Goal: Task Accomplishment & Management: Manage account settings

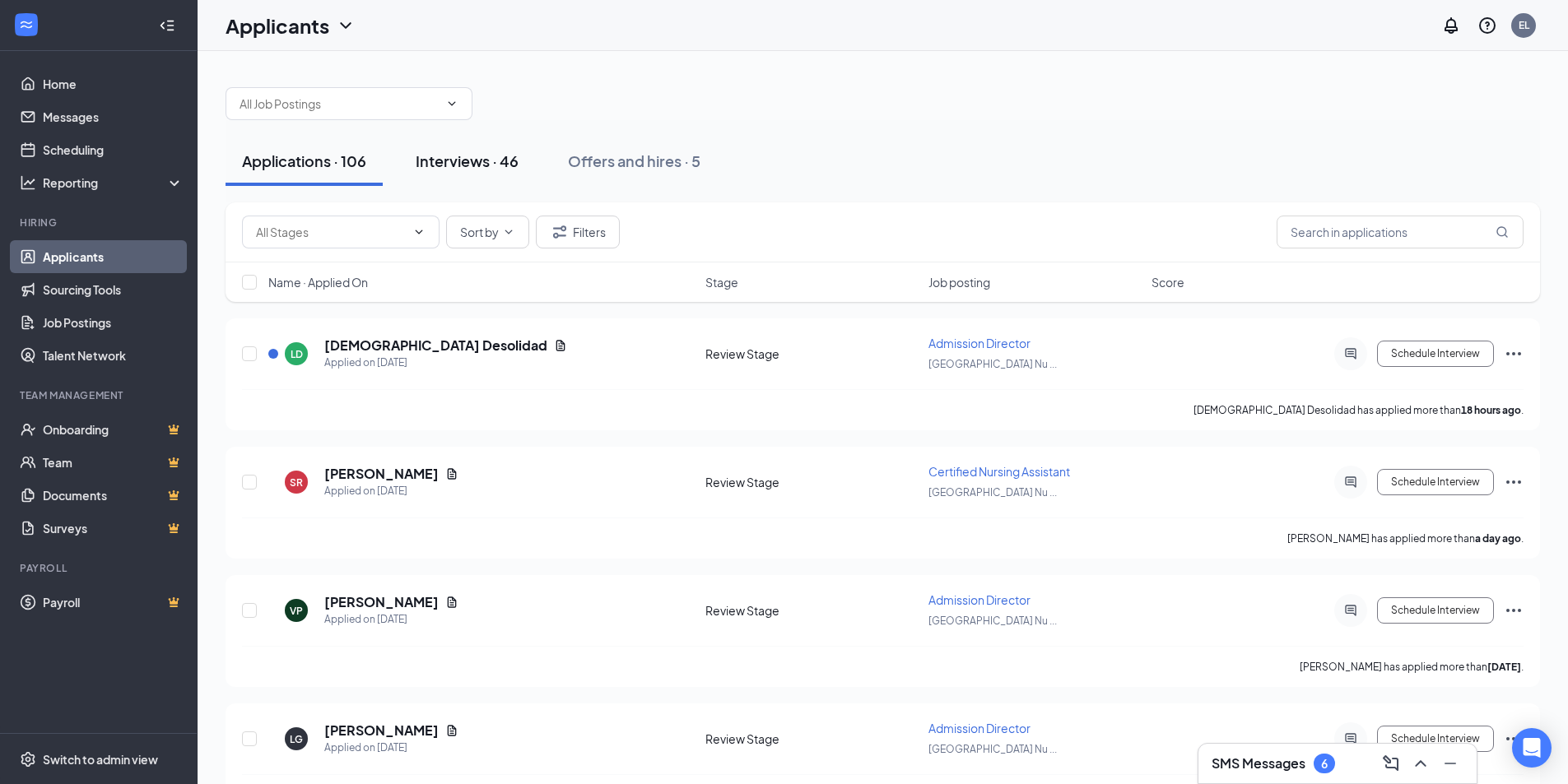
click at [496, 161] on div "Interviews · 46" at bounding box center [467, 160] width 103 height 20
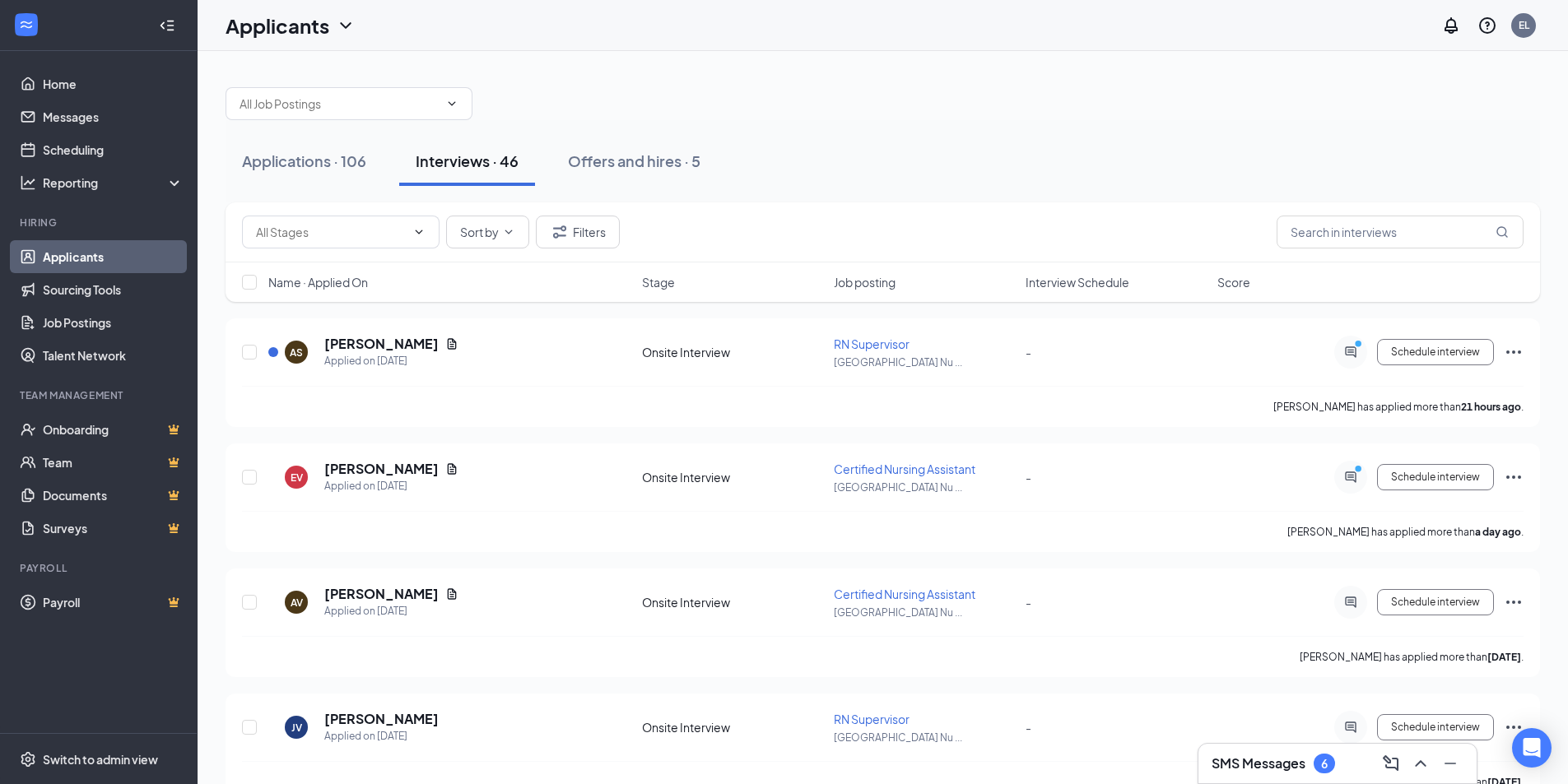
click at [1086, 283] on span "Interview Schedule" at bounding box center [1077, 282] width 103 height 17
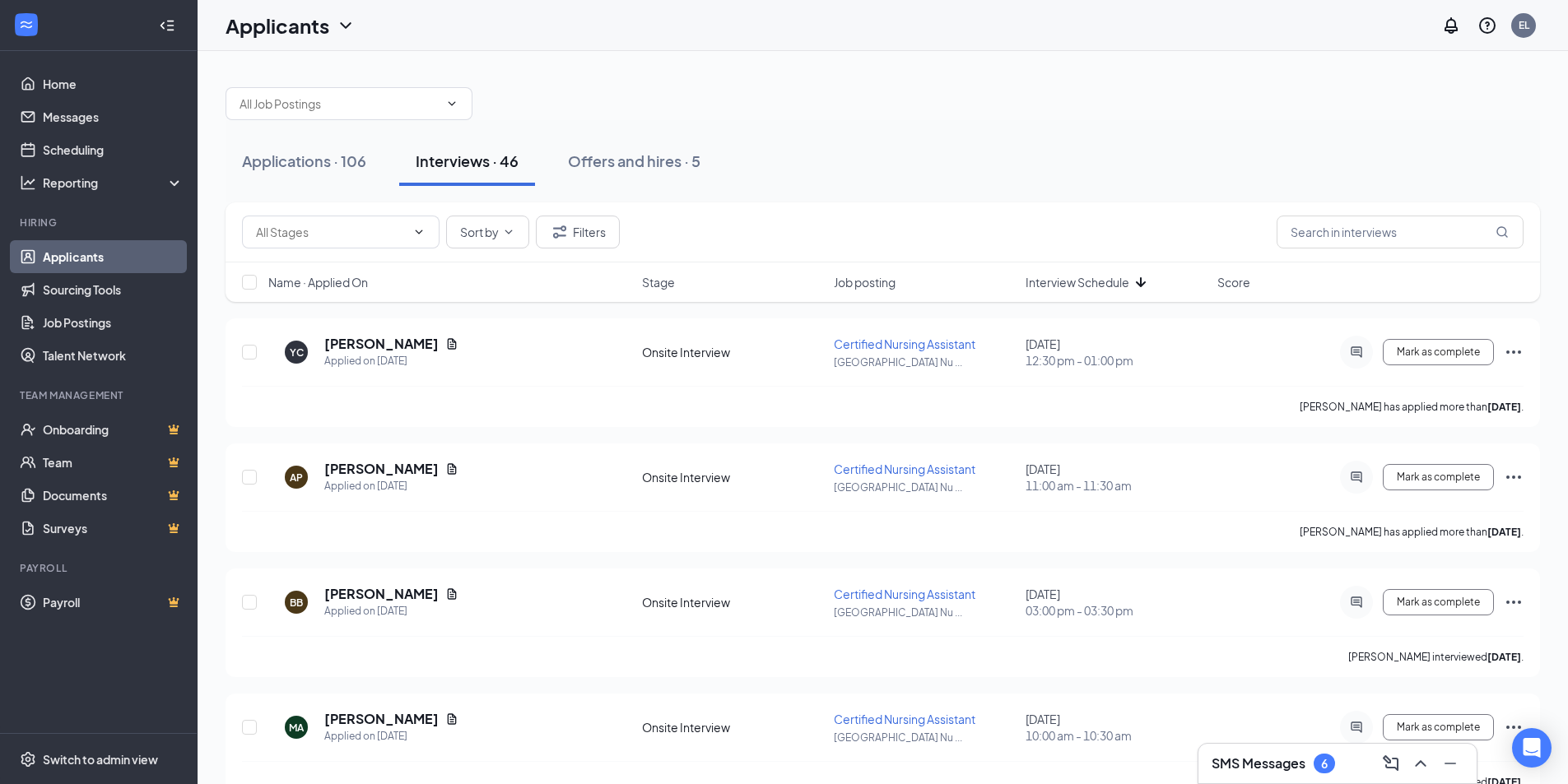
click at [1086, 283] on span "Interview Schedule" at bounding box center [1077, 282] width 103 height 17
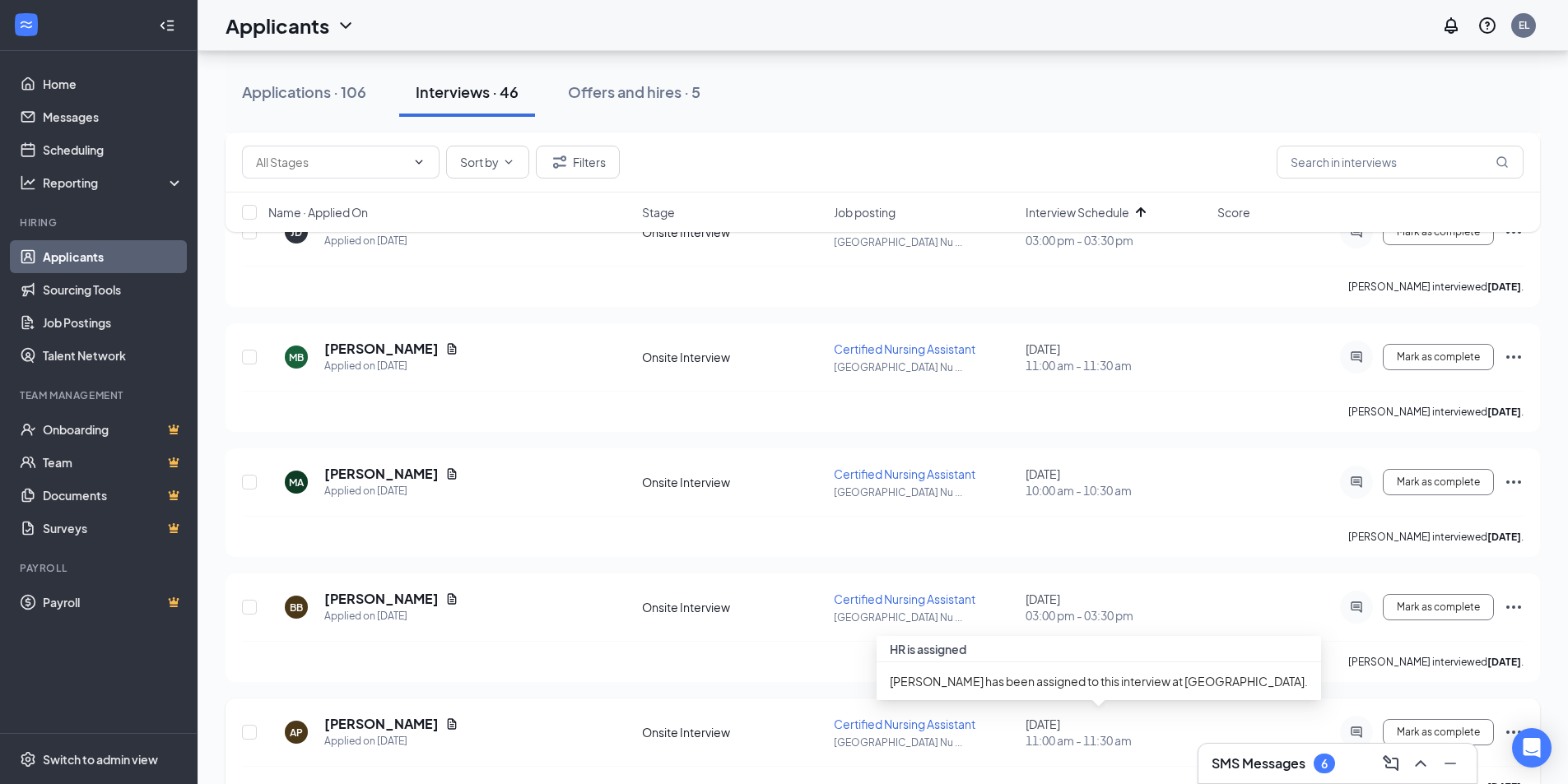
scroll to position [494, 0]
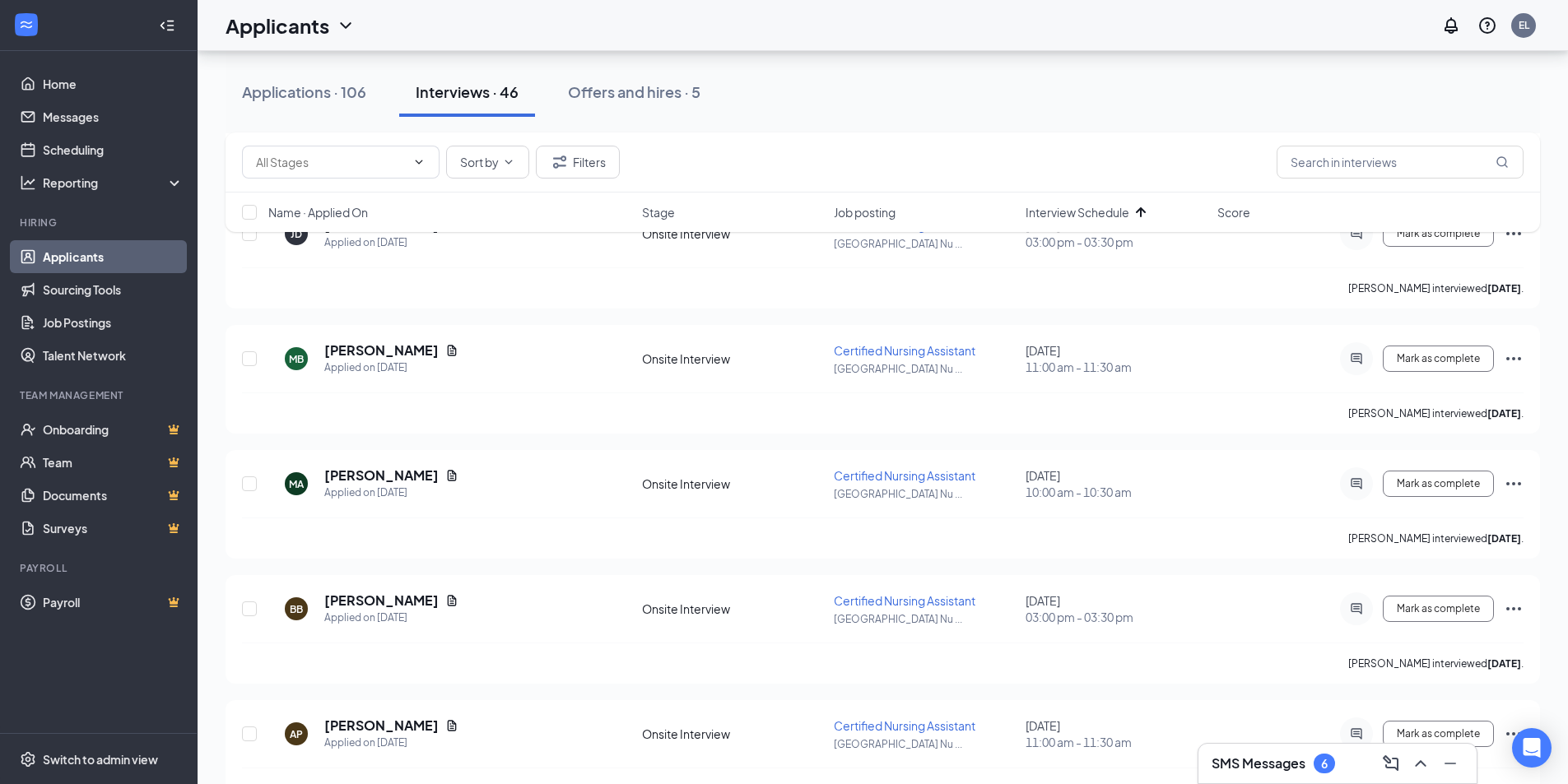
click at [1257, 764] on h3 "SMS Messages" at bounding box center [1258, 764] width 94 height 18
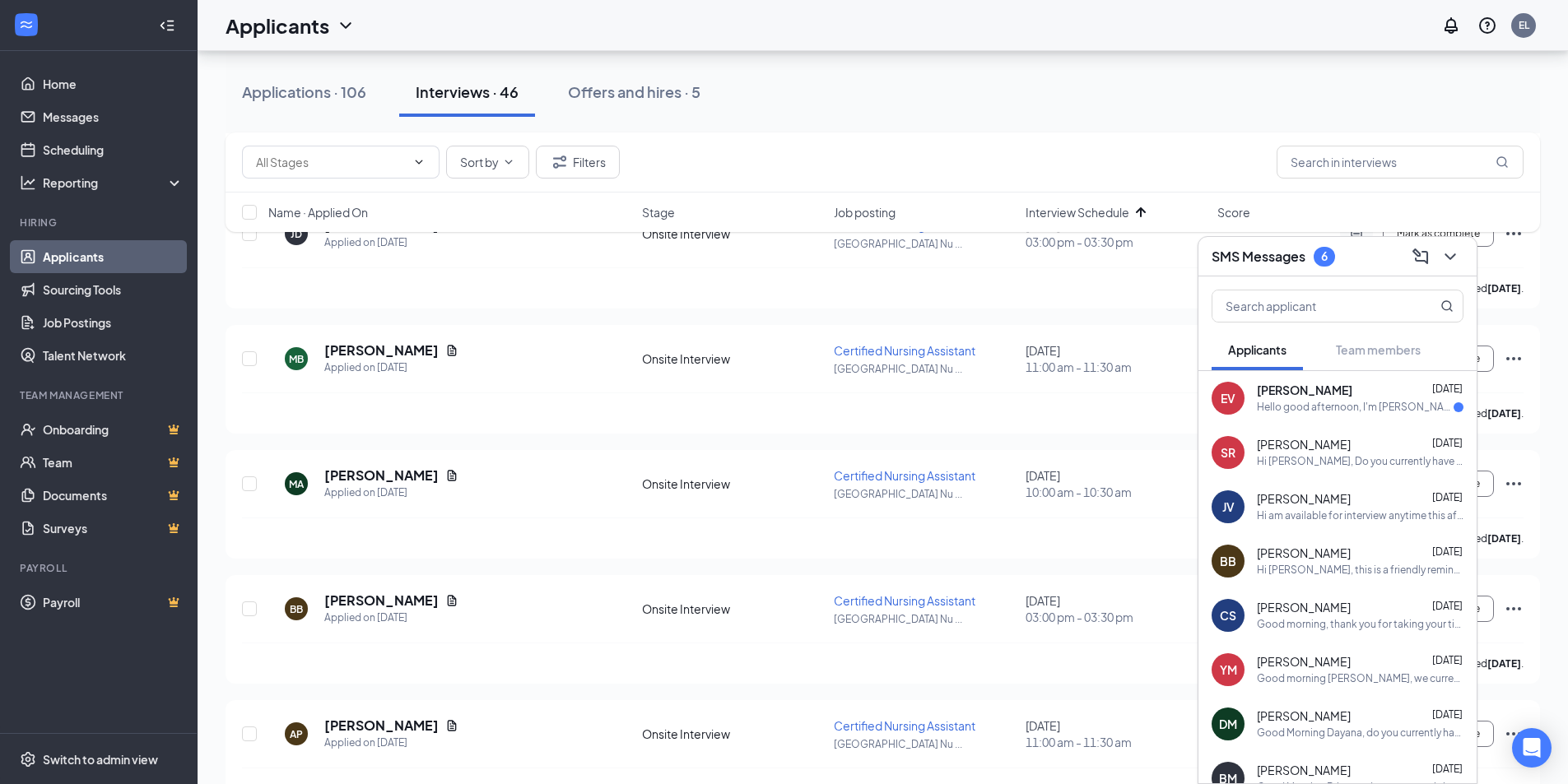
click at [1337, 404] on div "Hello good afternoon, I'm [PERSON_NAME]. I recently applied for the position of…" at bounding box center [1354, 407] width 196 height 14
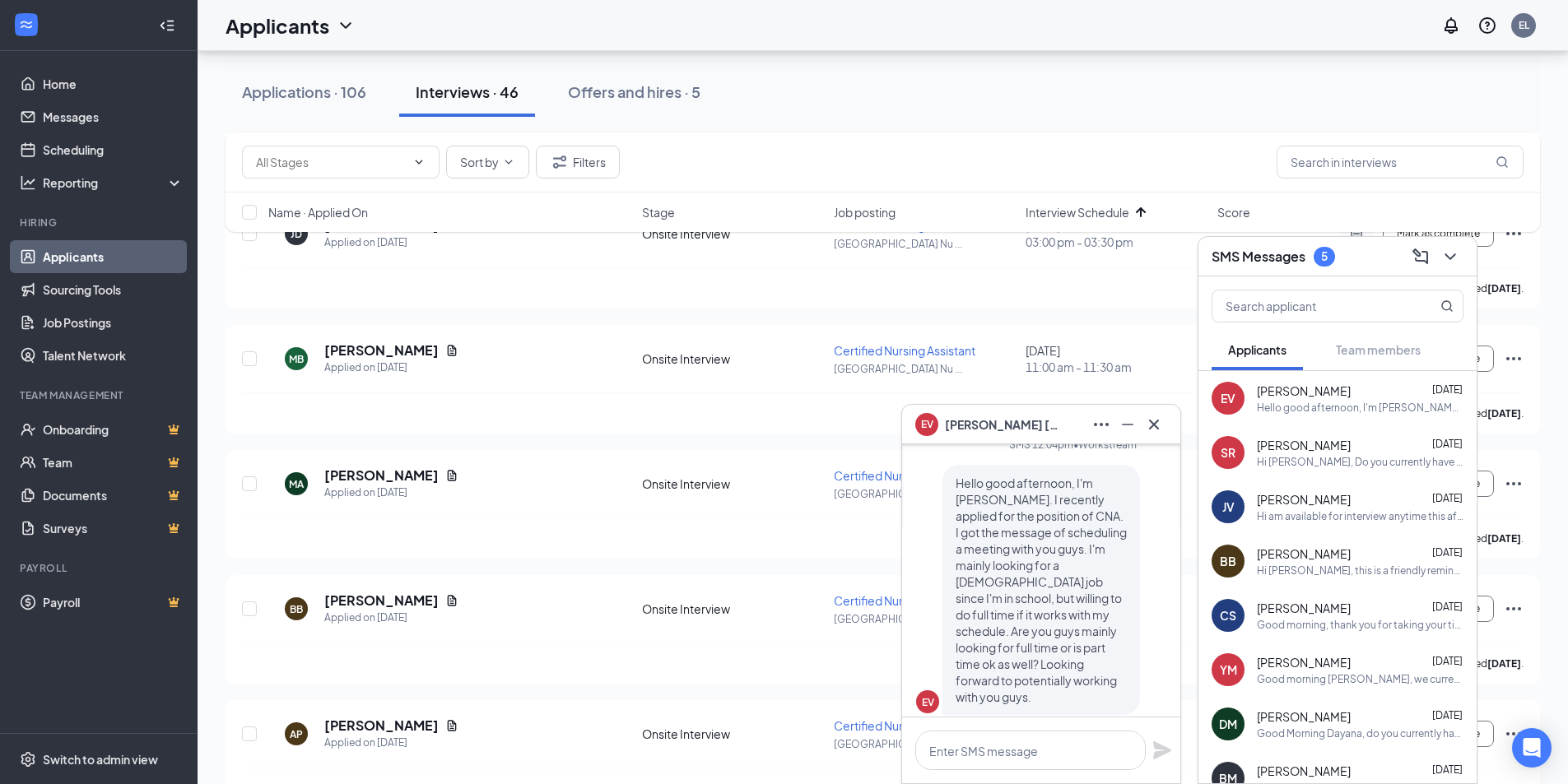
scroll to position [0, 0]
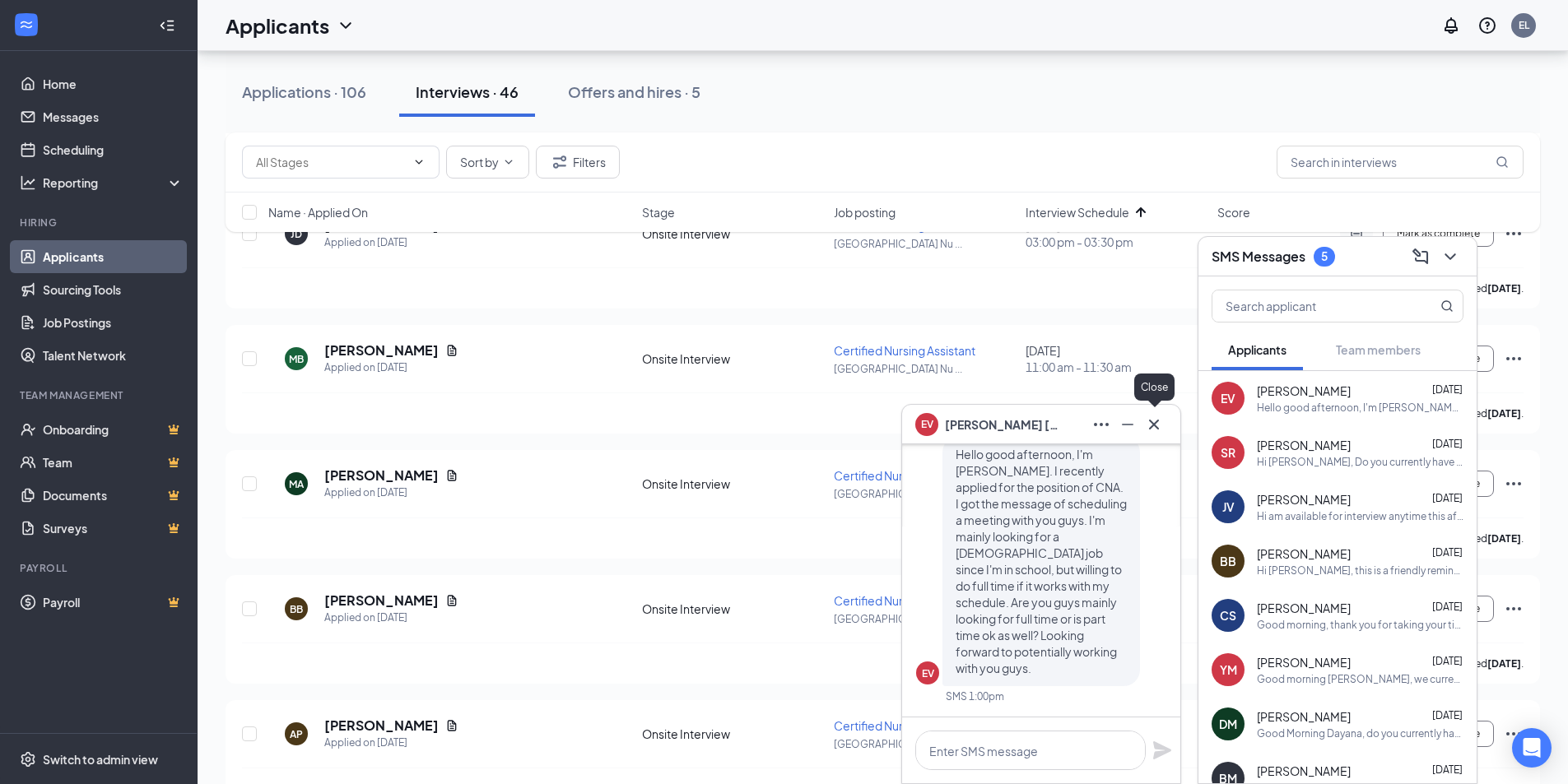
click at [1148, 423] on icon "Cross" at bounding box center [1153, 424] width 19 height 19
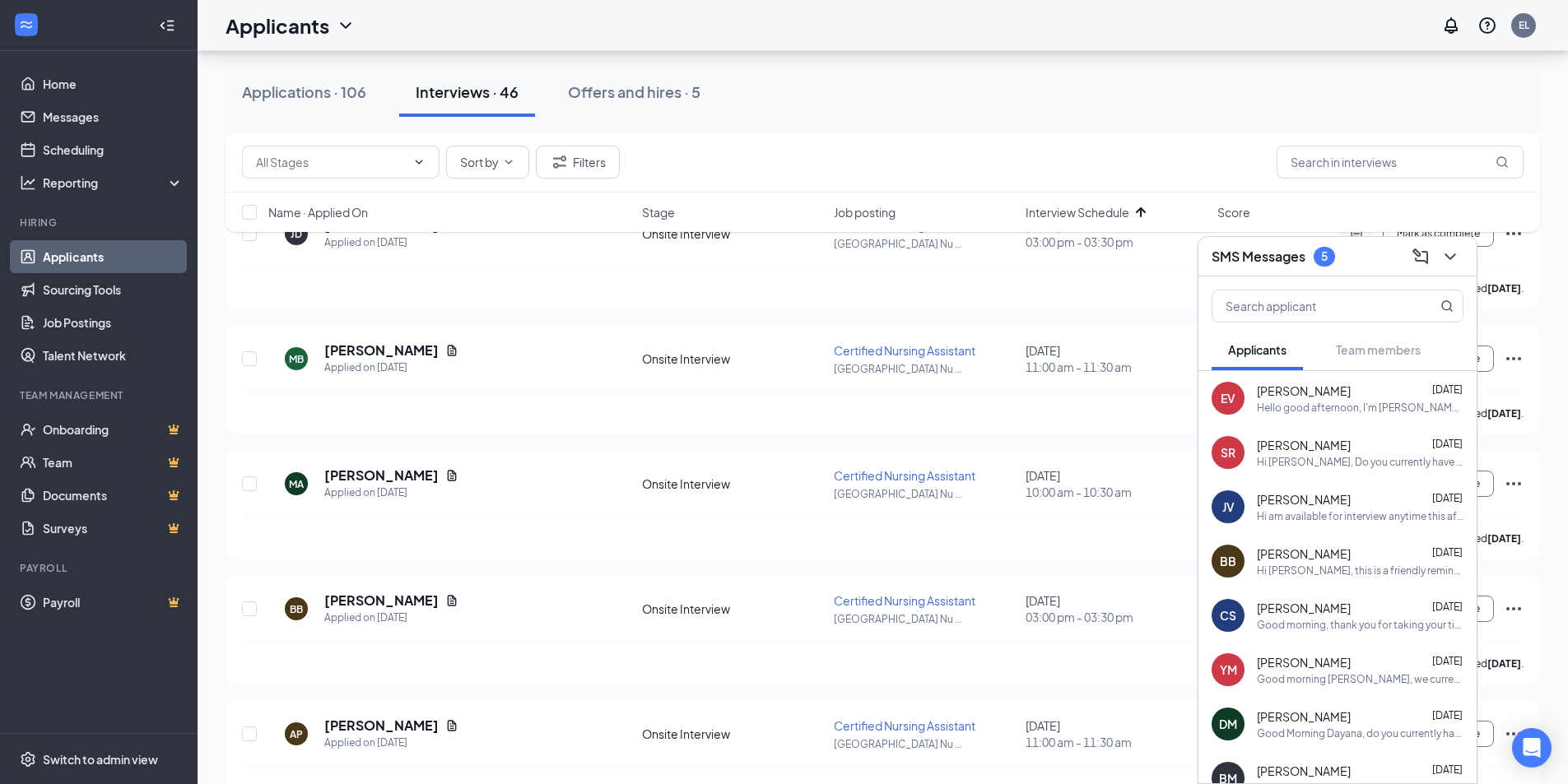
click at [1131, 99] on div "Applications · 106 Interviews · 46 Offers and hires · 5" at bounding box center [883, 92] width 1315 height 50
click at [1452, 260] on icon "ChevronDown" at bounding box center [1449, 256] width 19 height 19
